Goal: Information Seeking & Learning: Understand process/instructions

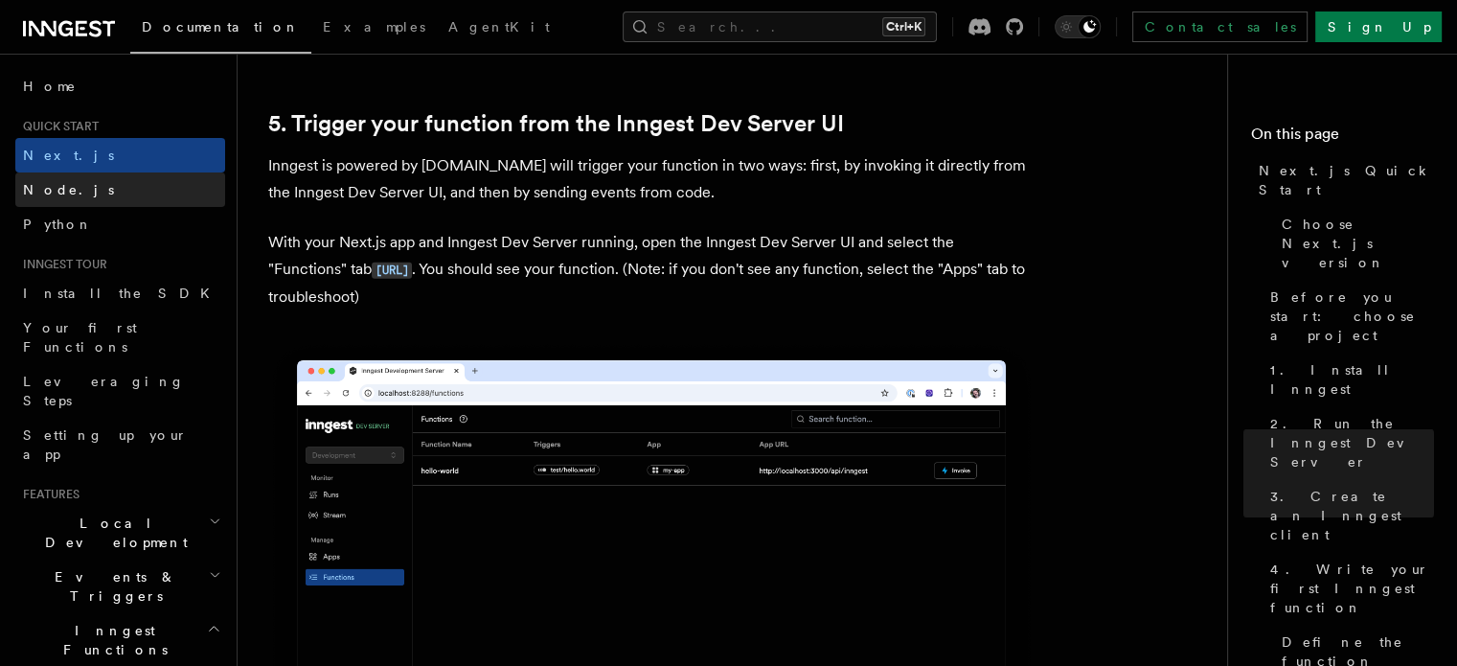
click at [131, 198] on link "Node.js" at bounding box center [120, 189] width 210 height 34
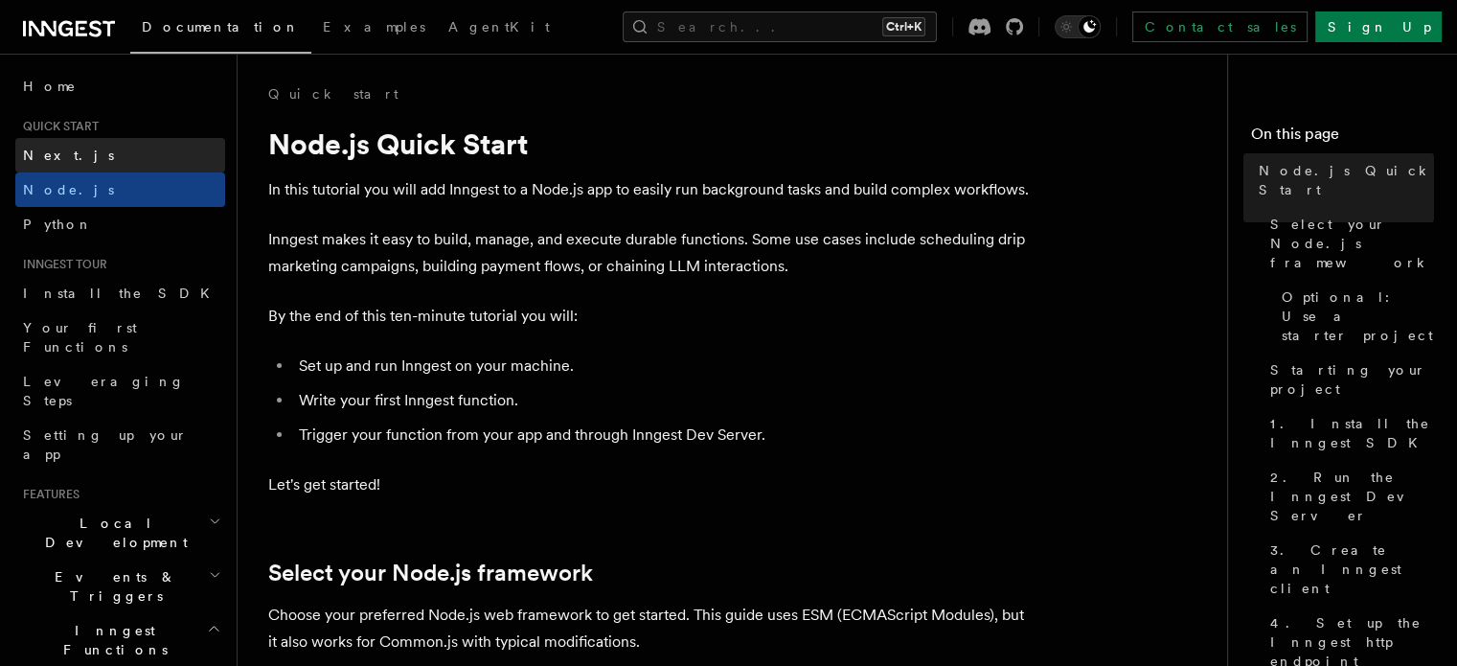
click at [145, 154] on link "Next.js" at bounding box center [120, 155] width 210 height 34
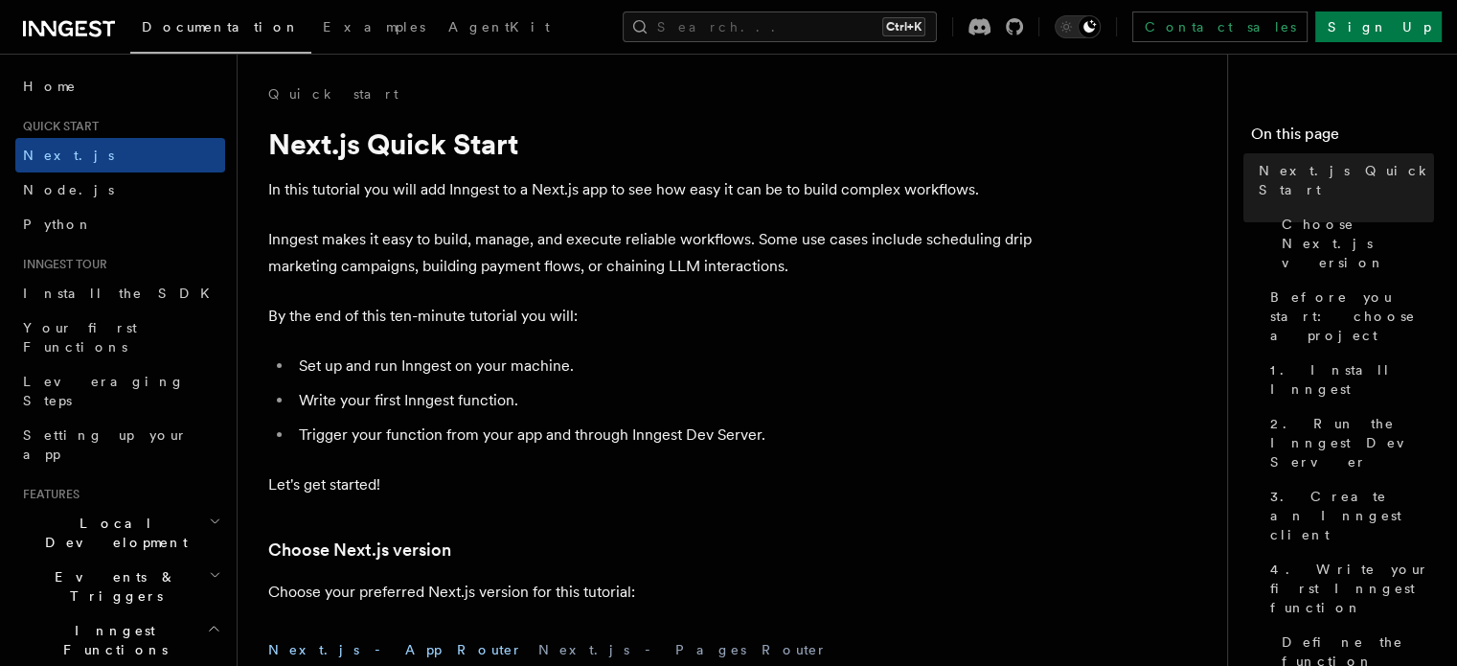
click at [209, 514] on icon "button" at bounding box center [215, 521] width 12 height 15
click at [212, 519] on icon "button" at bounding box center [216, 521] width 8 height 4
click at [209, 567] on icon "button" at bounding box center [215, 574] width 12 height 15
click at [212, 573] on icon "button" at bounding box center [216, 575] width 8 height 4
click at [207, 621] on icon "button" at bounding box center [214, 628] width 14 height 15
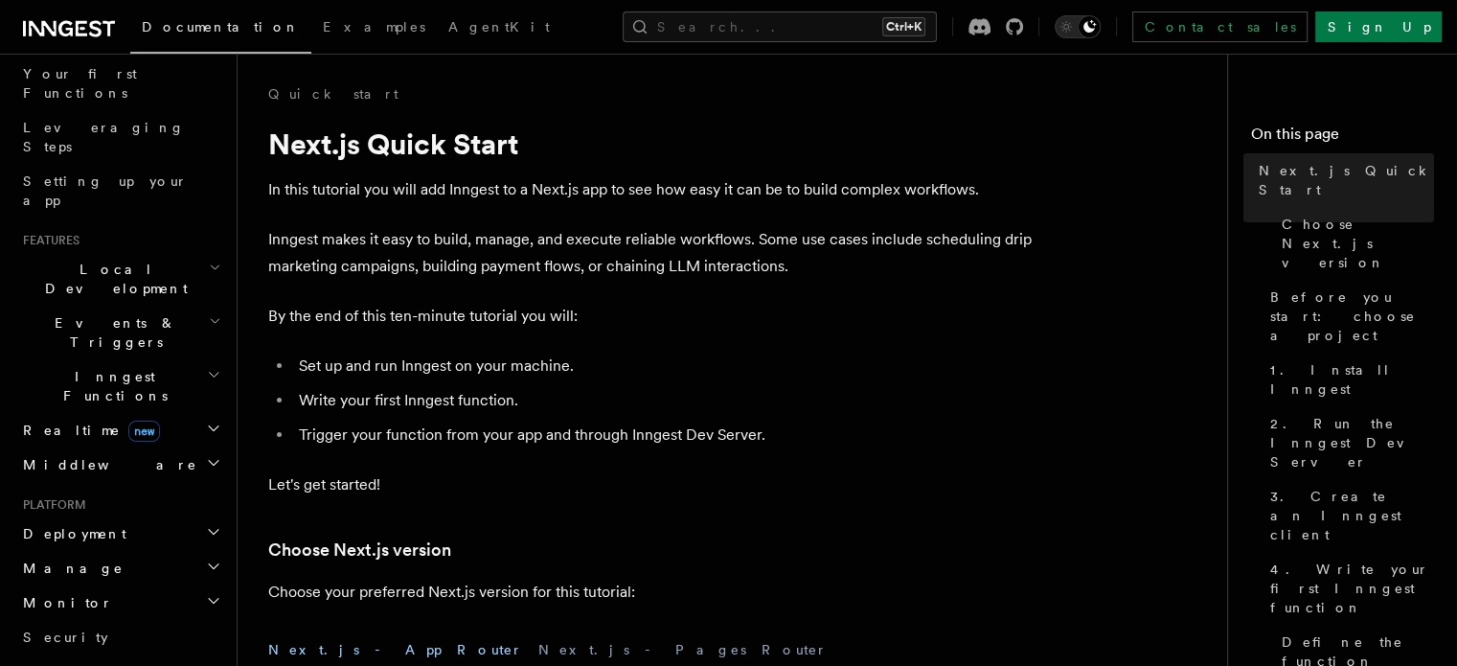
scroll to position [287, 0]
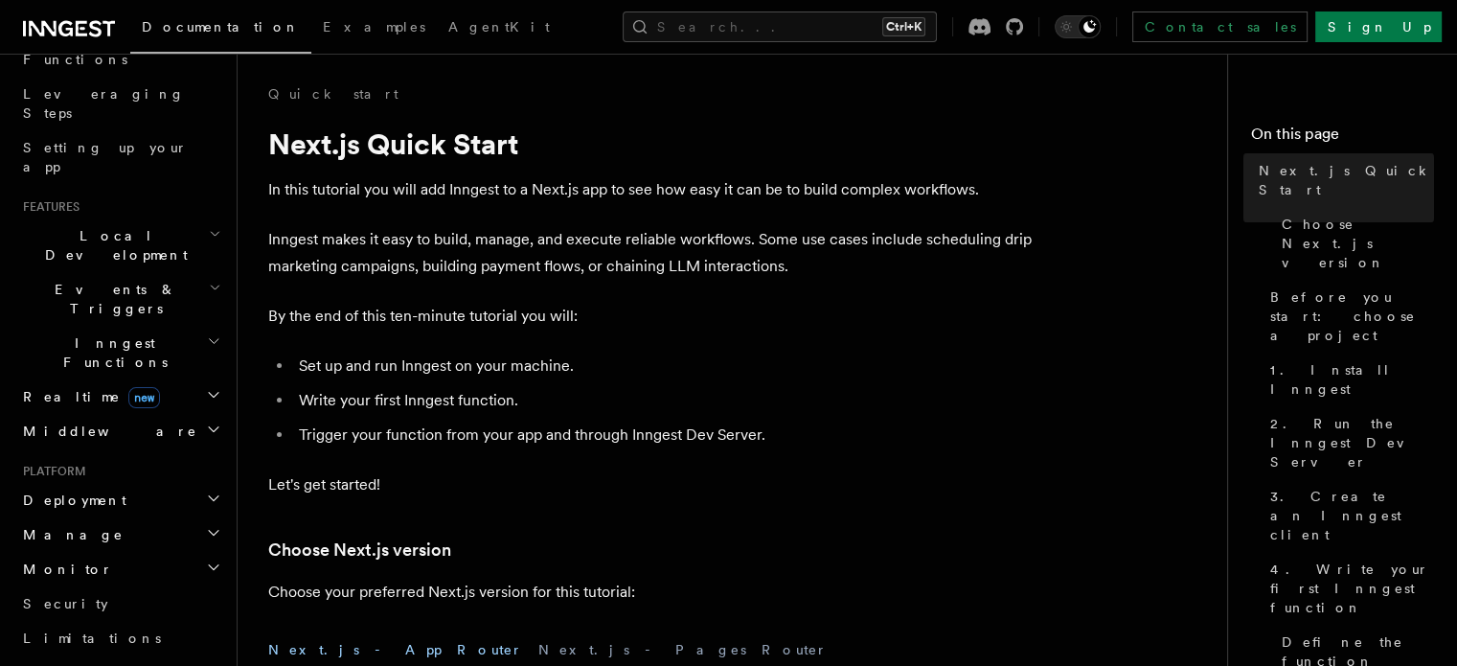
click at [744, 481] on p "Let's get started!" at bounding box center [651, 484] width 767 height 27
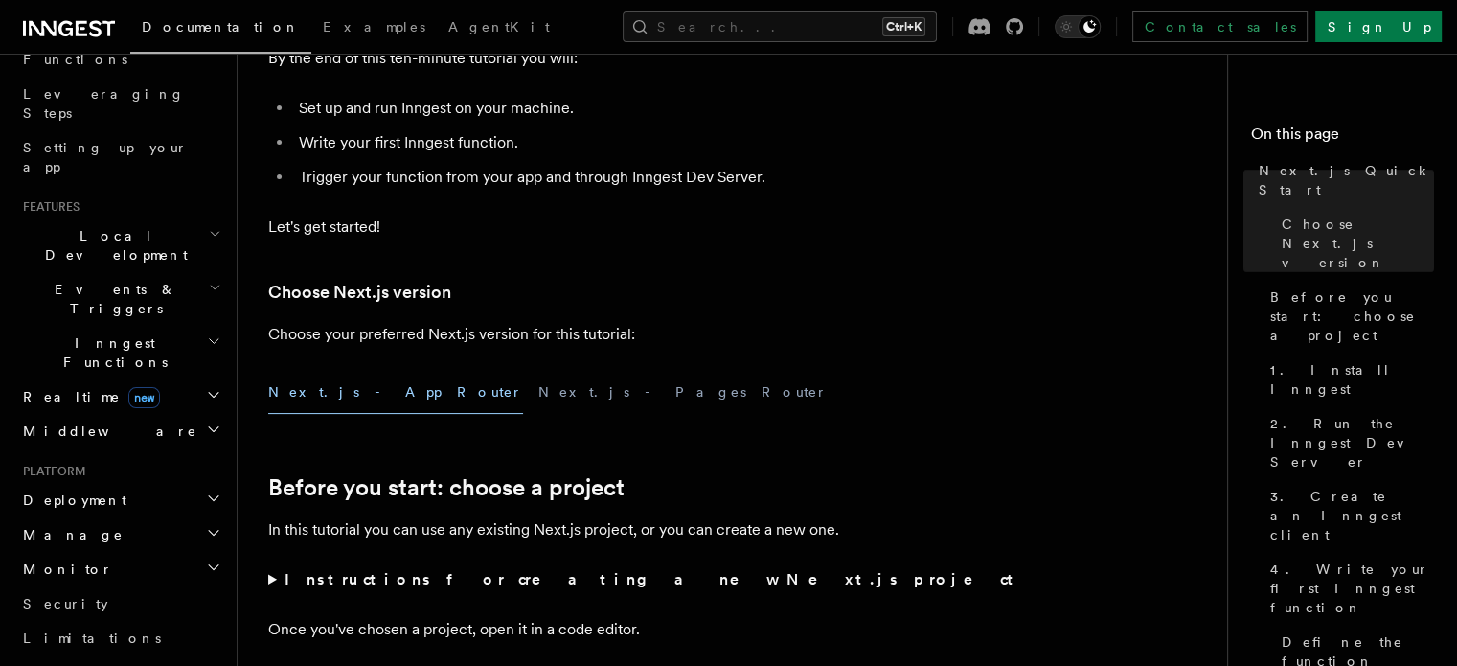
scroll to position [0, 0]
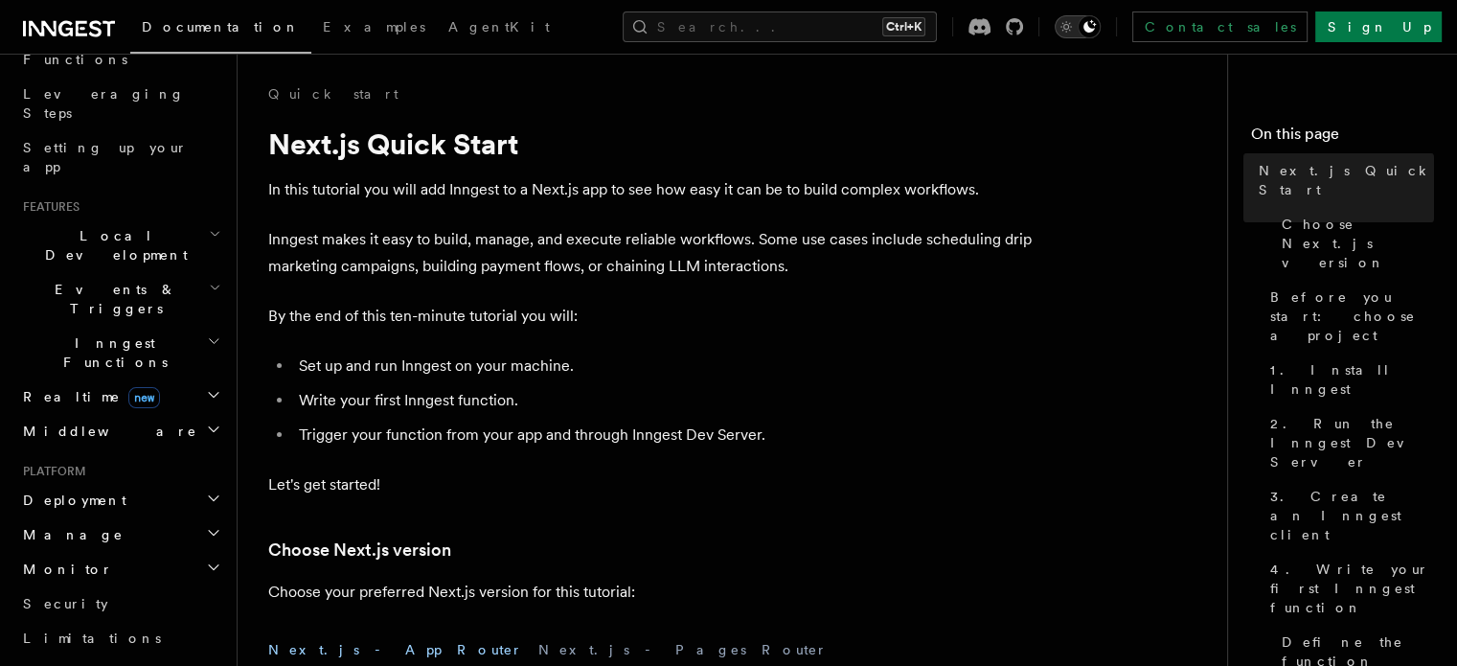
click at [1101, 28] on div "Toggle dark mode" at bounding box center [1089, 26] width 23 height 23
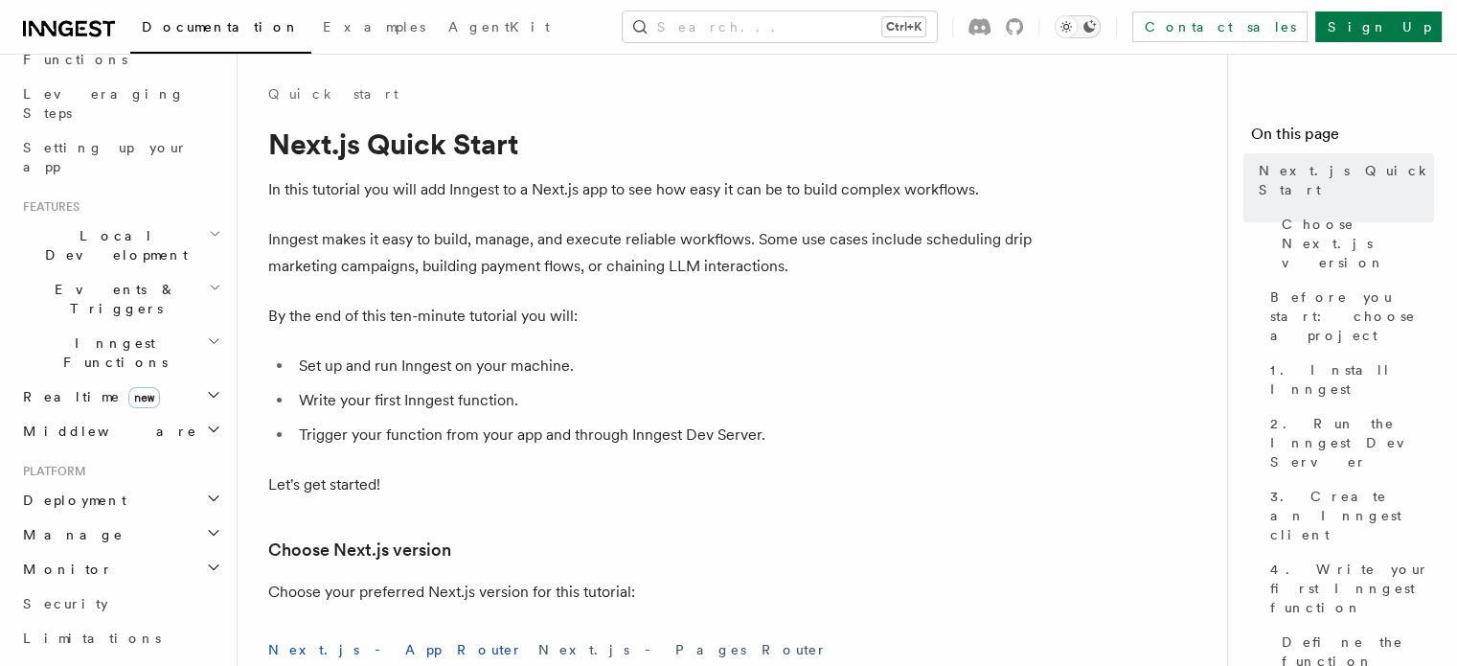
click at [1101, 28] on button "Toggle dark mode" at bounding box center [1078, 26] width 46 height 23
